Goal: Task Accomplishment & Management: Complete application form

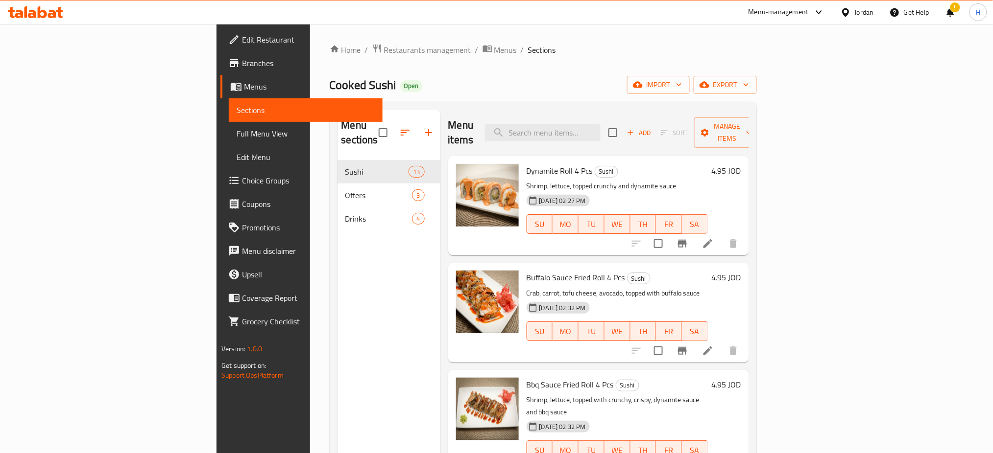
click at [34, 13] on icon at bounding box center [32, 14] width 8 height 8
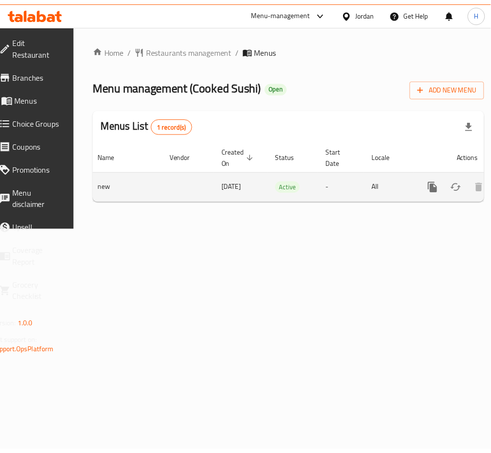
scroll to position [0, 108]
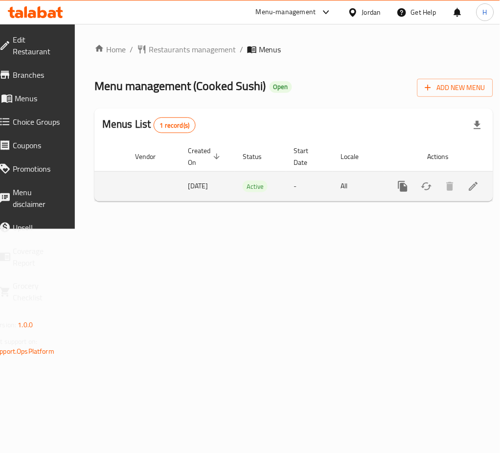
click at [468, 189] on icon "enhanced table" at bounding box center [474, 187] width 12 height 12
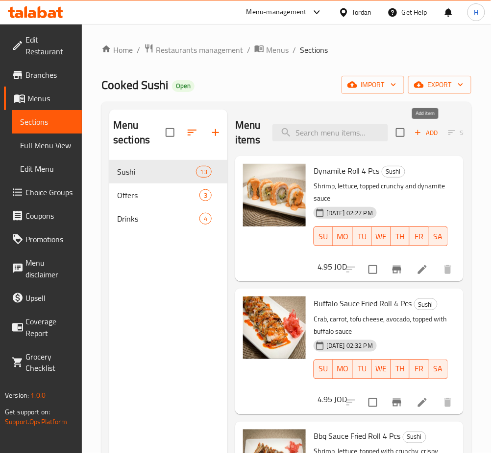
click at [427, 131] on span "Add" at bounding box center [426, 132] width 26 height 11
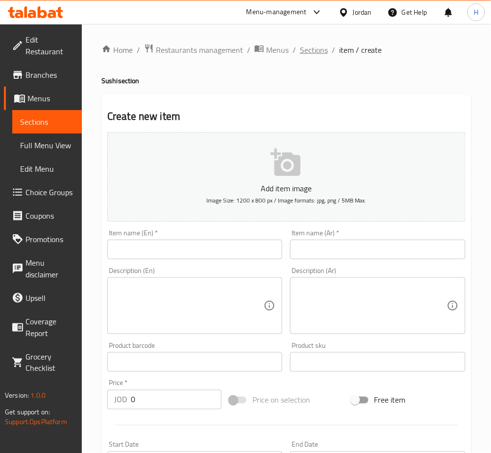
click at [311, 53] on span "Sections" at bounding box center [314, 50] width 28 height 12
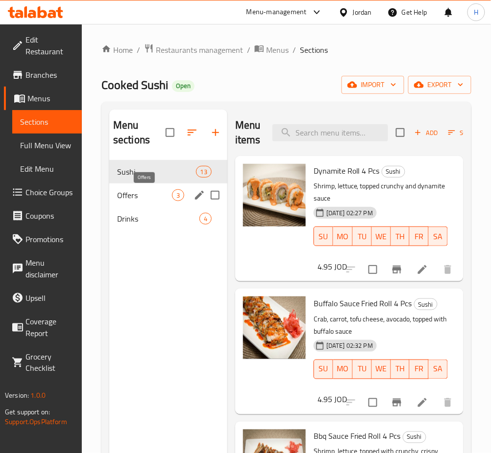
click at [163, 196] on span "Offers" at bounding box center [144, 196] width 55 height 12
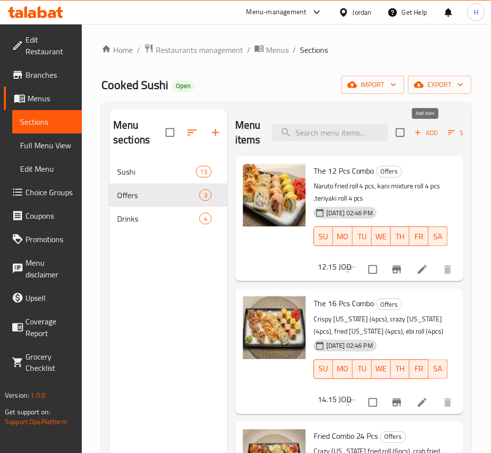
click at [425, 140] on button "Add" at bounding box center [425, 132] width 31 height 15
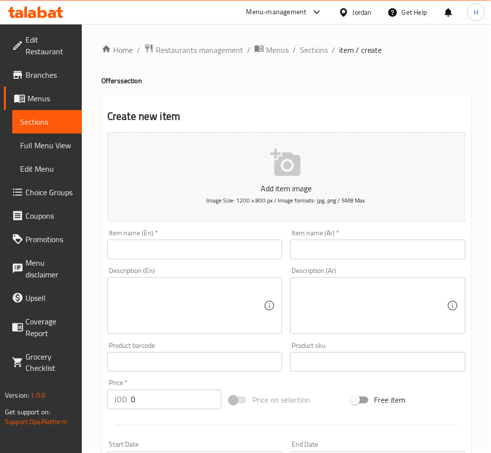
click at [267, 254] on input "text" at bounding box center [194, 250] width 175 height 20
paste input "20 Pcs Offer"
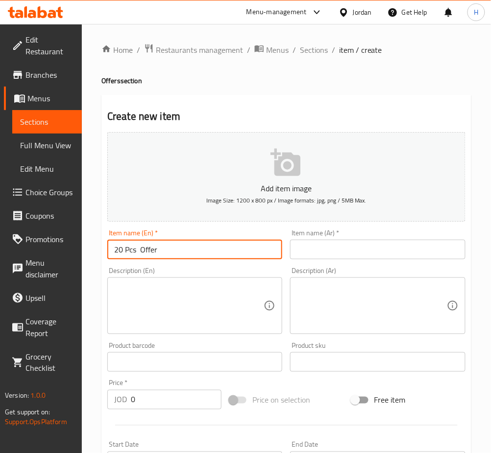
type input "20 Pcs Offer"
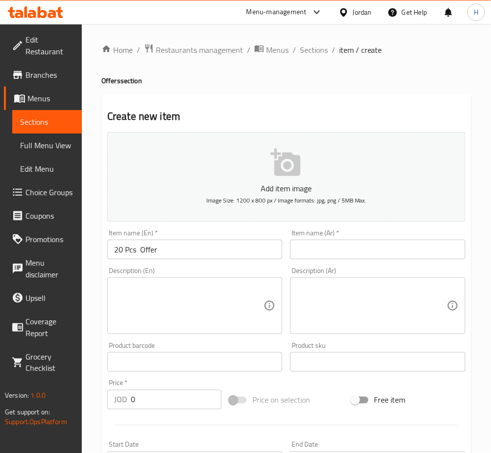
drag, startPoint x: 354, startPoint y: 258, endPoint x: 417, endPoint y: 217, distance: 74.7
click at [354, 258] on input "text" at bounding box center [377, 250] width 175 height 20
paste input "عرض 20 حبة"
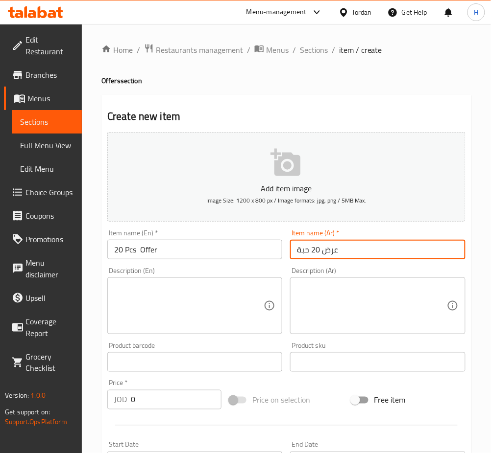
type input "عرض 20 حبة"
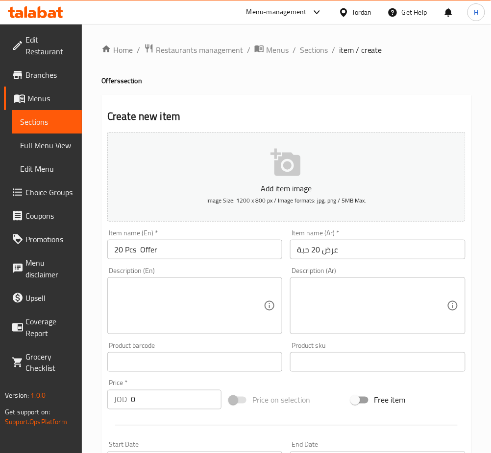
drag, startPoint x: 247, startPoint y: 294, endPoint x: 251, endPoint y: 290, distance: 5.9
click at [247, 294] on textarea at bounding box center [188, 306] width 149 height 47
paste textarea "Mix Ura Maki+Kani Salad+Dynmaite Shrimp"
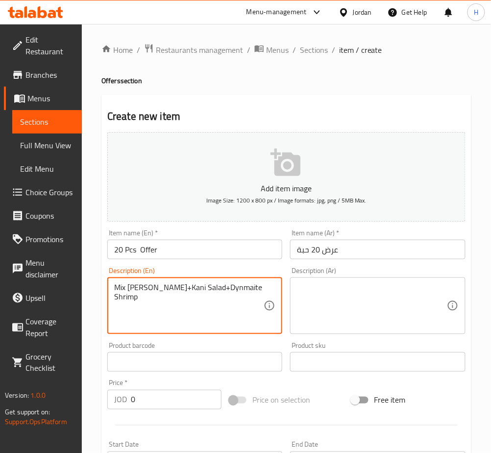
type textarea "Mix Ura Maki+Kani Salad+Dynmaite Shrimp"
click at [340, 301] on textarea at bounding box center [371, 306] width 149 height 47
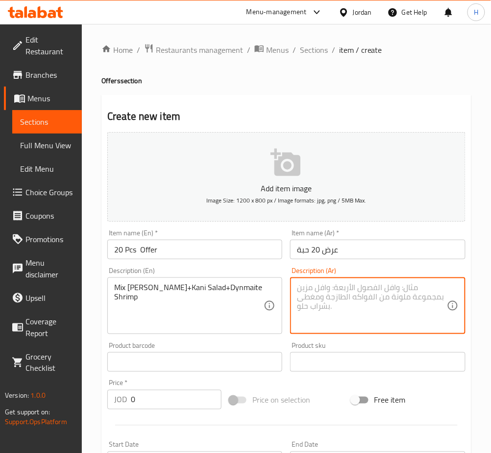
paste textarea "(مكس أوراماكي + سلطة كاني + روبيان ديناميت"
type textarea "(مكس أوراماكي + سلطة كاني + روبيان ديناميت"
click at [157, 400] on input "0" at bounding box center [176, 400] width 91 height 20
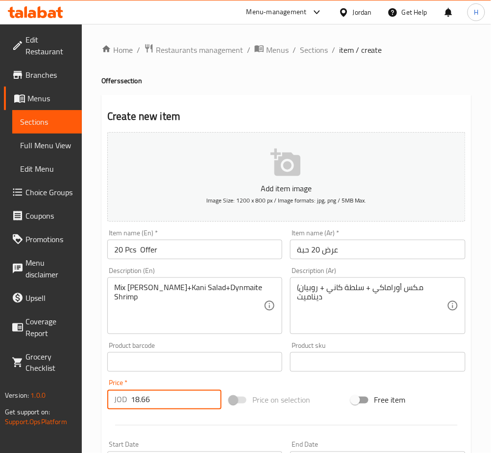
type input "18.66"
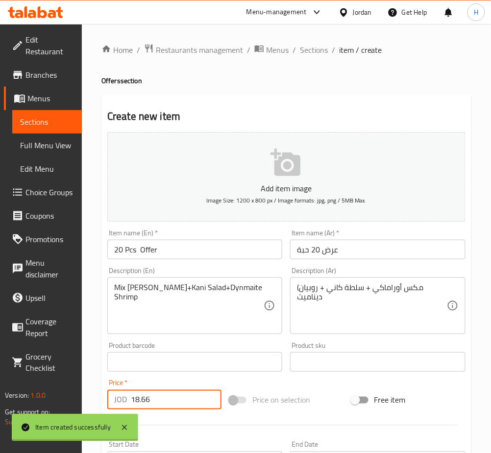
type input "0"
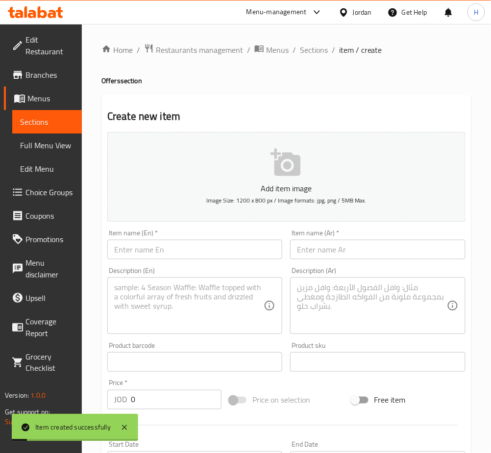
click at [168, 257] on input "text" at bounding box center [194, 250] width 175 height 20
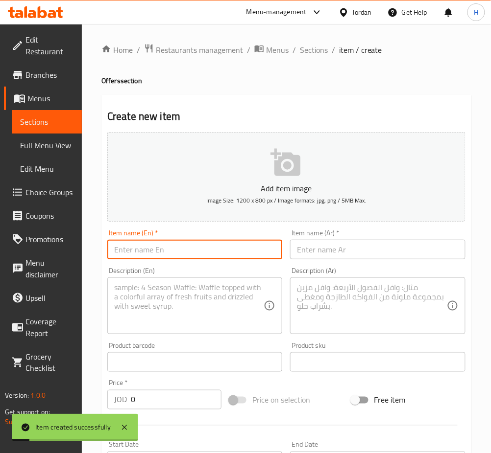
paste input "40 Pcs Offer"
type input "40 Pcs Offer"
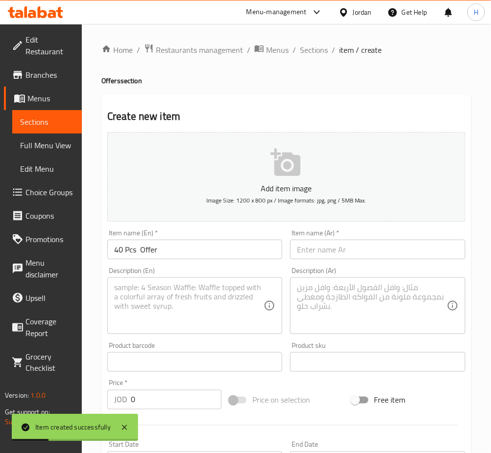
click at [328, 239] on div "Item name (Ar)   * Item name (Ar) *" at bounding box center [377, 245] width 175 height 30
click at [326, 244] on input "text" at bounding box center [377, 250] width 175 height 20
paste input "عرض 40 حبة"
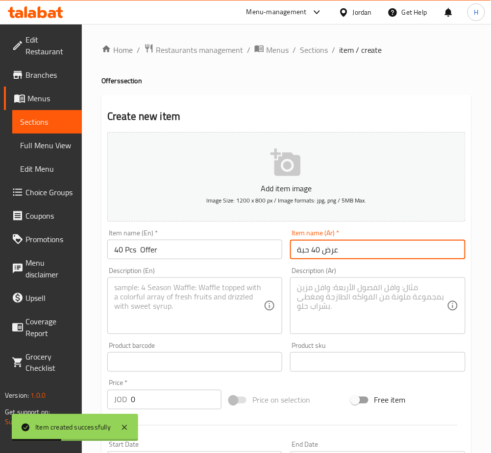
type input "عرض 40 حبة"
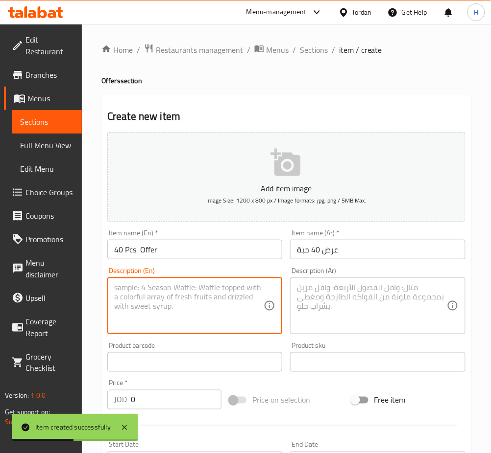
click at [171, 318] on textarea at bounding box center [188, 306] width 149 height 47
paste textarea "Mix Ura Maki+Kani Salad+Dynmaite Shrimp"
type textarea "Mix Ura Maki+Kani Salad+Dynmaite Shrimp"
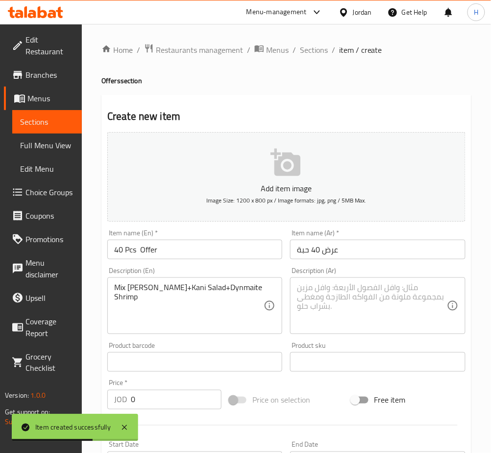
click at [331, 335] on div "Description (Ar) Description (Ar)" at bounding box center [377, 300] width 183 height 75
click at [331, 310] on textarea at bounding box center [371, 306] width 149 height 47
paste textarea "مكس أوراماكي + سلطة كاني + روبيان ديناميت"
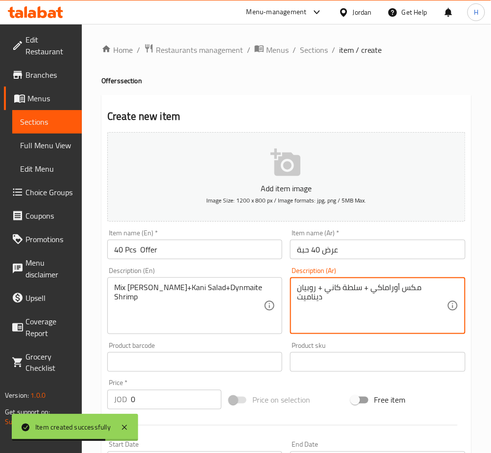
type textarea "مكس أوراماكي + سلطة كاني + روبيان ديناميت"
click at [167, 403] on input "0" at bounding box center [176, 400] width 91 height 20
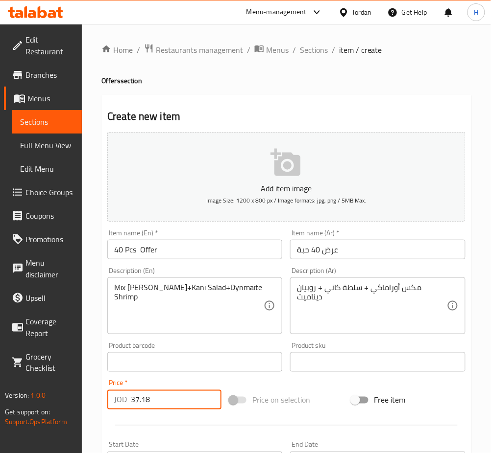
type input "37.18"
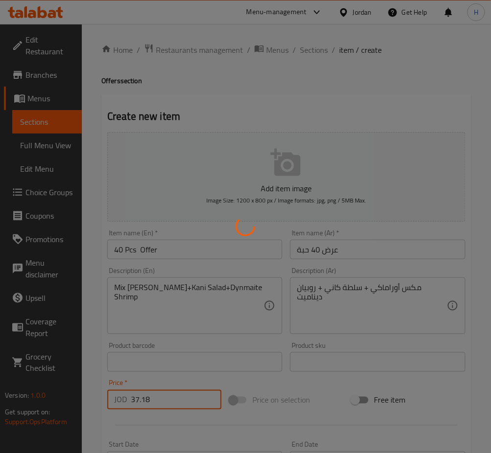
type input "0"
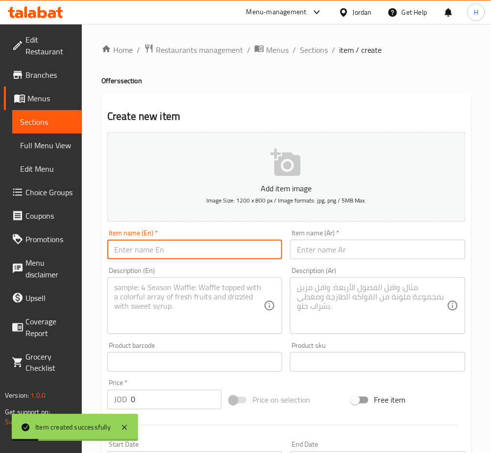
click at [190, 242] on input "text" at bounding box center [194, 250] width 175 height 20
paste input "60 Pcs Offer"
type input "60 Pcs Offer"
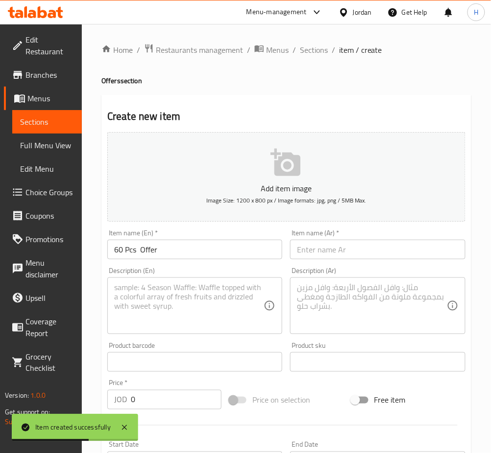
drag, startPoint x: 349, startPoint y: 248, endPoint x: 322, endPoint y: 261, distance: 30.2
click at [349, 248] on input "text" at bounding box center [377, 250] width 175 height 20
paste input "عرض 60 حبة"
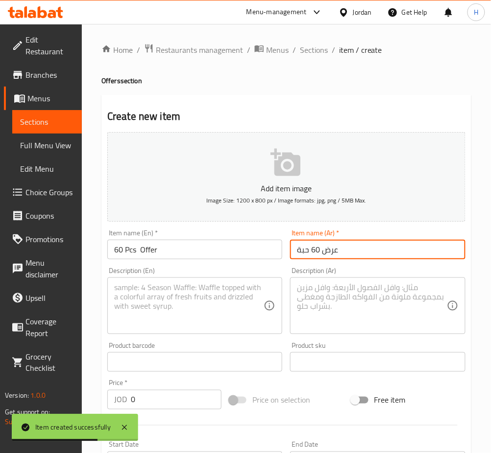
type input "عرض 60 حبة"
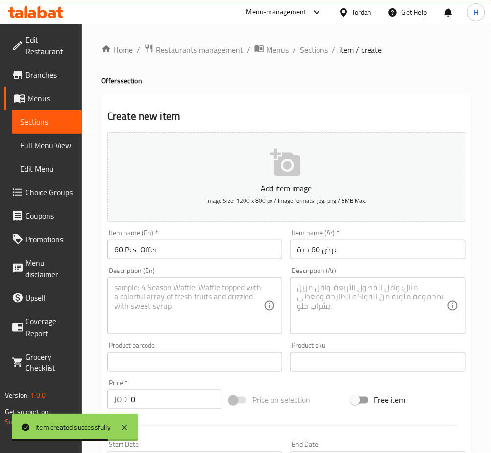
click at [229, 301] on textarea at bounding box center [188, 306] width 149 height 47
paste textarea "Mix Ura Maki+Kani Salad+Dynmaite Shrimp"
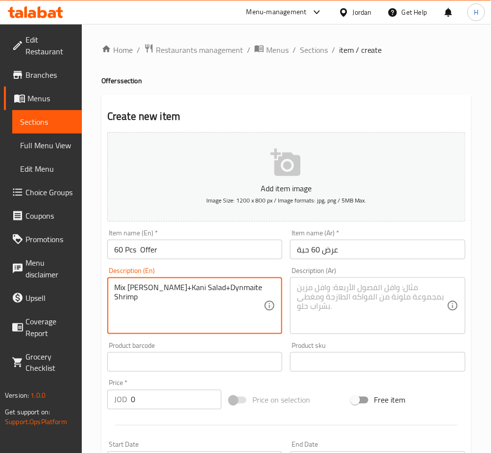
type textarea "Mix Ura Maki+Kani Salad+Dynmaite Shrimp"
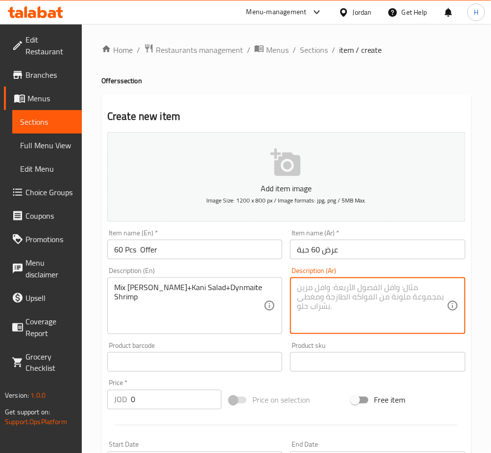
click at [394, 296] on textarea at bounding box center [371, 306] width 149 height 47
paste textarea "مكس أوراماكي + سلطة كاني + روبيان ديناميت"
type textarea "مكس أوراماكي + سلطة كاني + روبيان ديناميت"
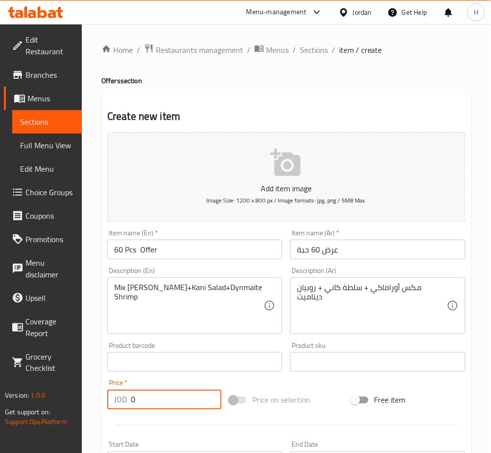
click at [177, 397] on input "0" at bounding box center [176, 400] width 91 height 20
type input "41.81"
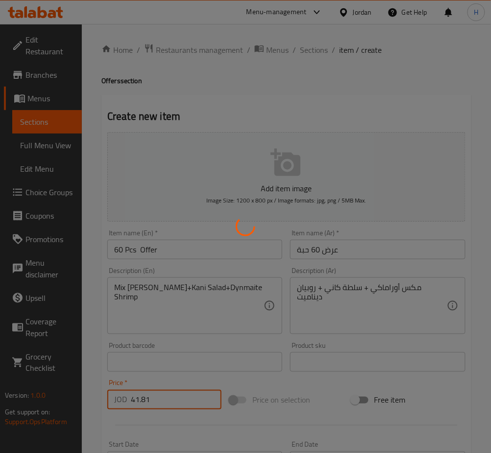
type input "0"
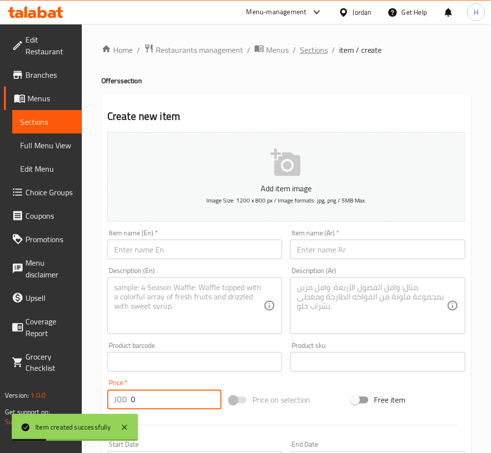
click at [311, 56] on span "Sections" at bounding box center [314, 50] width 28 height 12
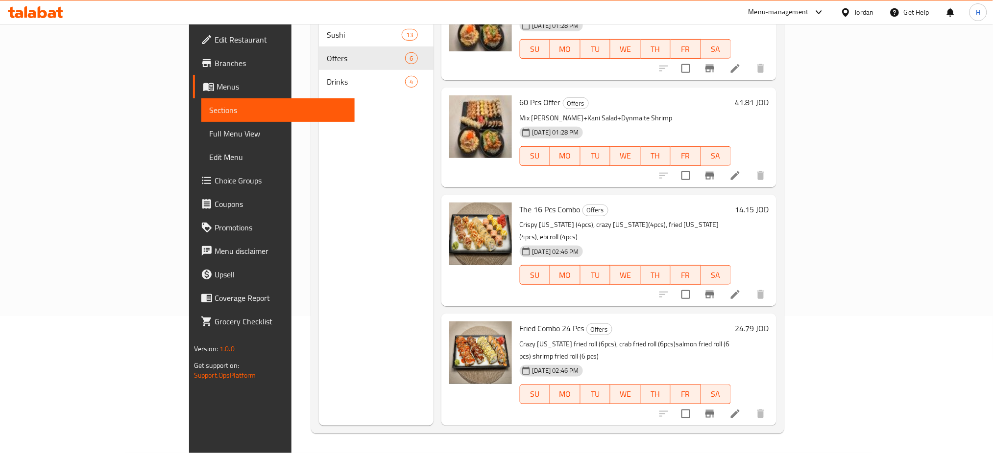
scroll to position [213, 0]
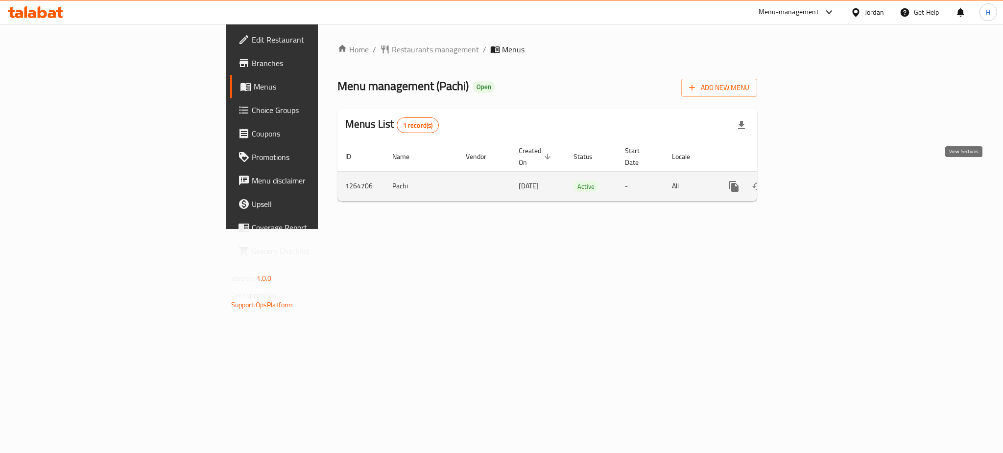
click at [810, 181] on icon "enhanced table" at bounding box center [805, 187] width 12 height 12
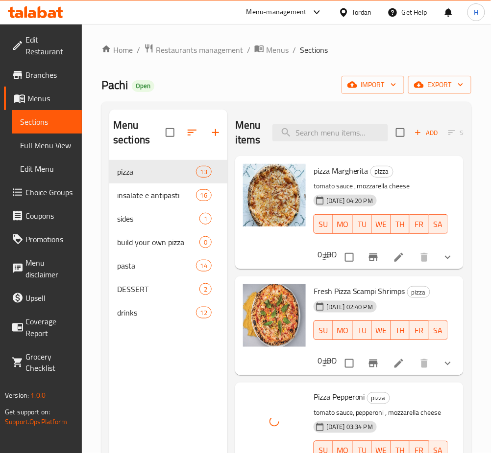
scroll to position [130, 0]
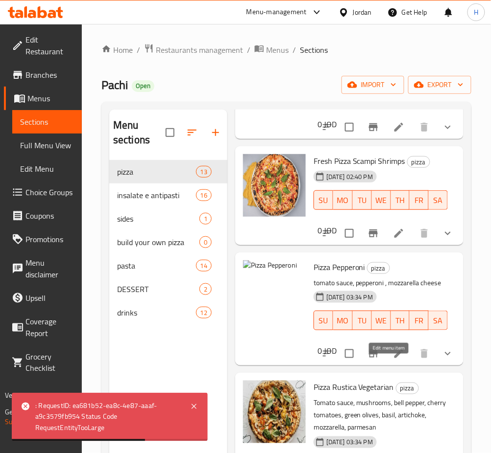
click at [394, 358] on icon at bounding box center [398, 354] width 9 height 9
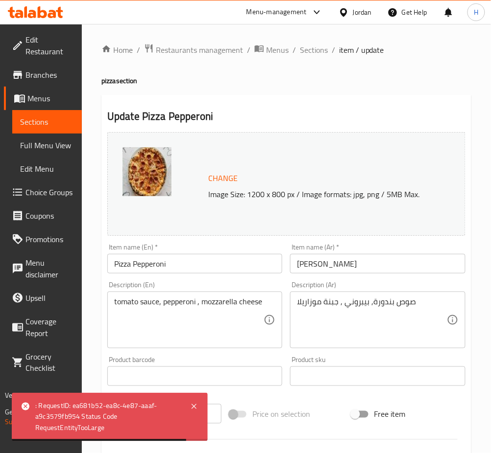
click at [231, 167] on div "Change Image Size: 1200 x 800 px / Image formats: jpg, png / 5MB Max." at bounding box center [286, 184] width 358 height 104
click at [229, 172] on span "Change" at bounding box center [222, 178] width 29 height 14
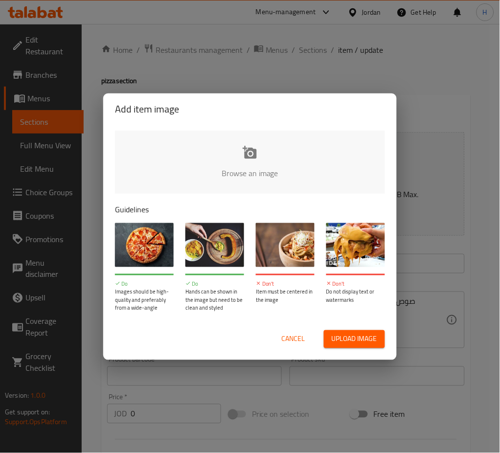
click at [439, 102] on div "Add item image Browse an image Guidelines Do Images should be high-quality and …" at bounding box center [250, 226] width 500 height 453
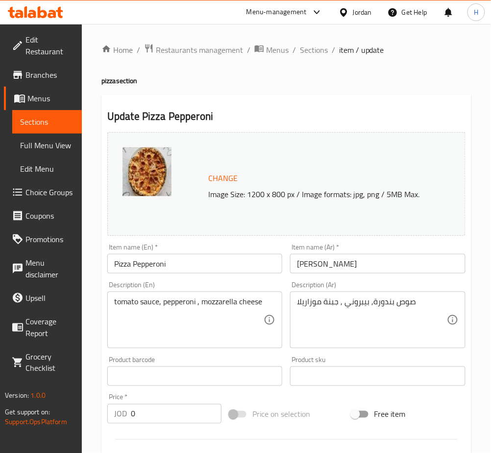
drag, startPoint x: 319, startPoint y: 49, endPoint x: 494, endPoint y: 101, distance: 182.4
click at [319, 49] on span "Sections" at bounding box center [314, 50] width 28 height 12
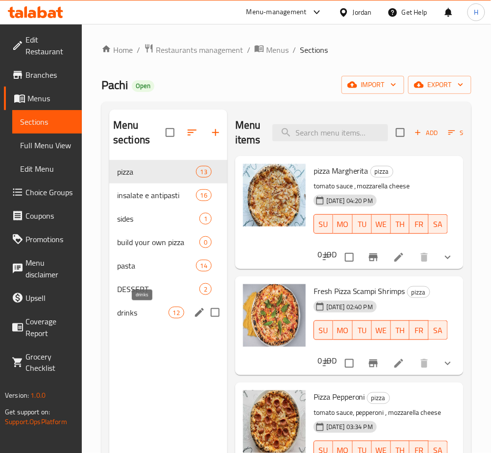
drag, startPoint x: 136, startPoint y: 314, endPoint x: 145, endPoint y: 320, distance: 11.0
click at [136, 314] on span "drinks" at bounding box center [142, 313] width 51 height 12
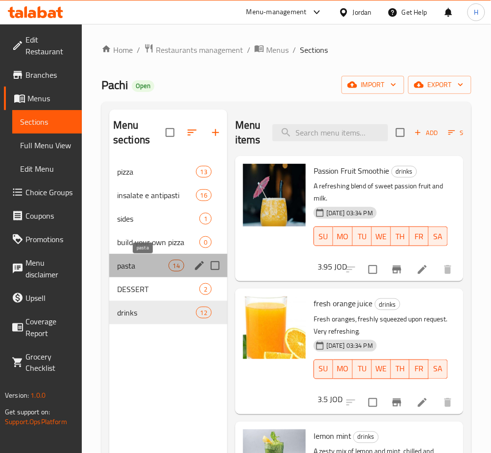
click at [153, 270] on span "pasta" at bounding box center [142, 266] width 51 height 12
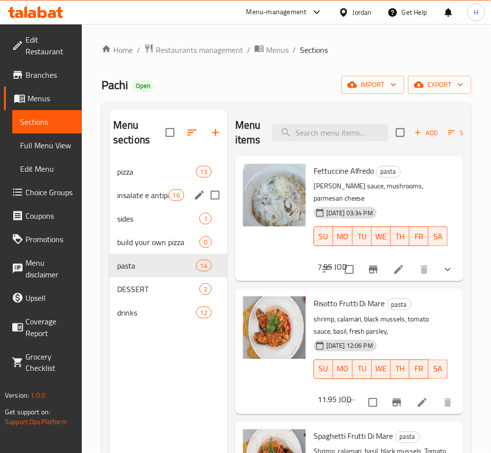
click at [136, 166] on span "pizza" at bounding box center [156, 172] width 79 height 12
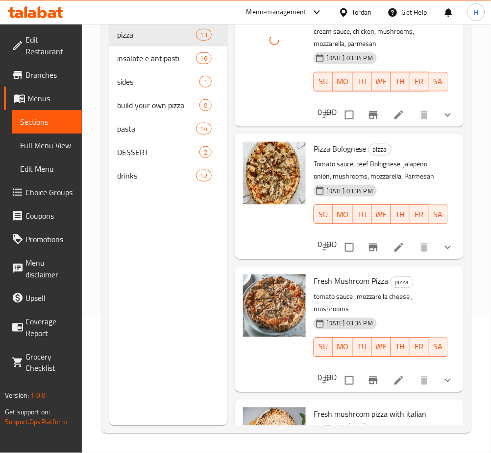
scroll to position [718, 0]
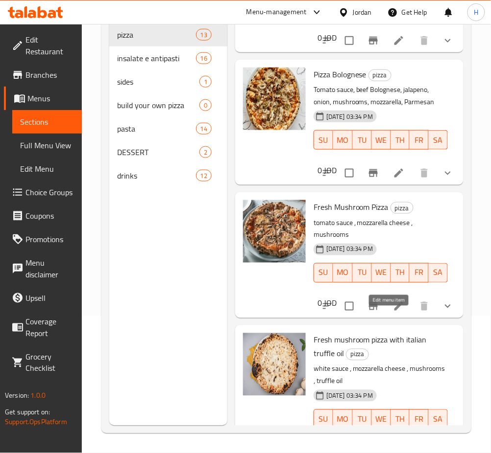
drag, startPoint x: 389, startPoint y: 318, endPoint x: 381, endPoint y: 311, distance: 10.0
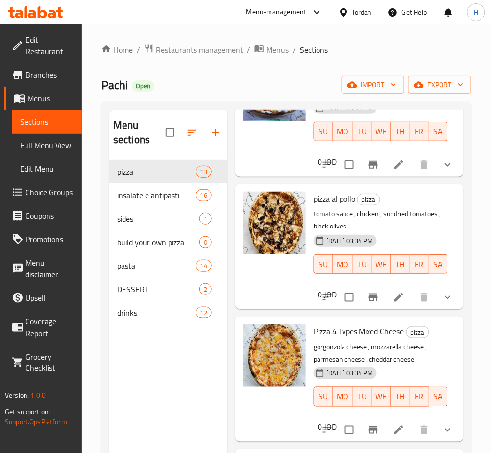
scroll to position [137, 0]
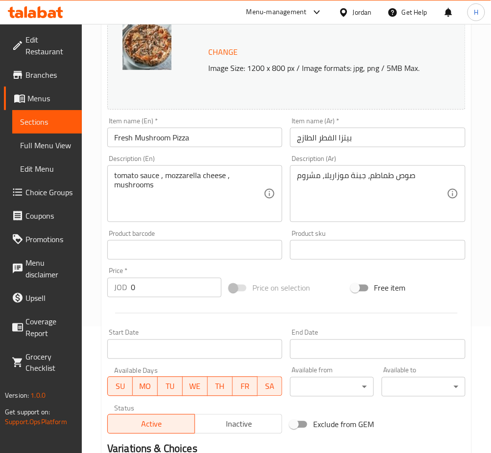
scroll to position [326, 0]
